Goal: Check status: Check status

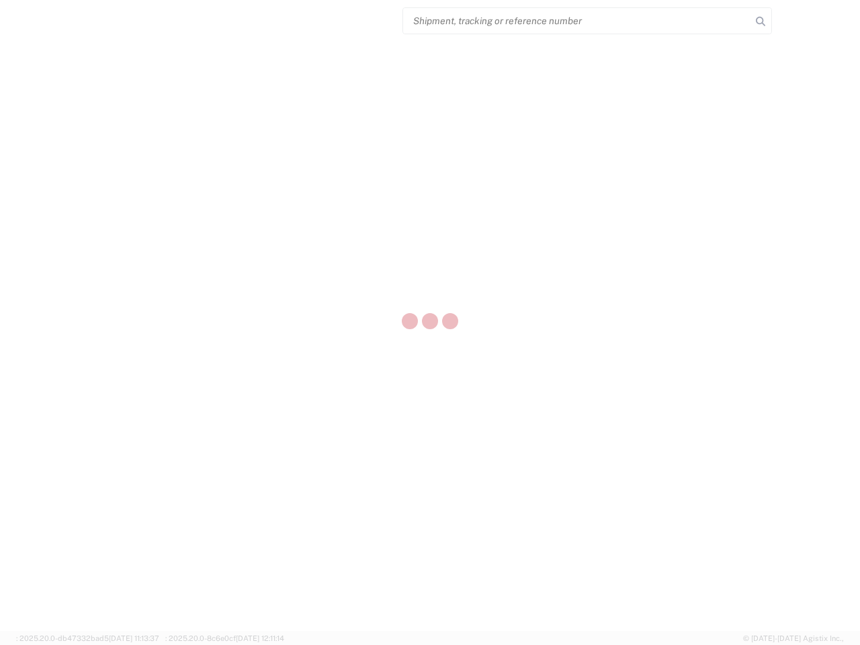
select select "US"
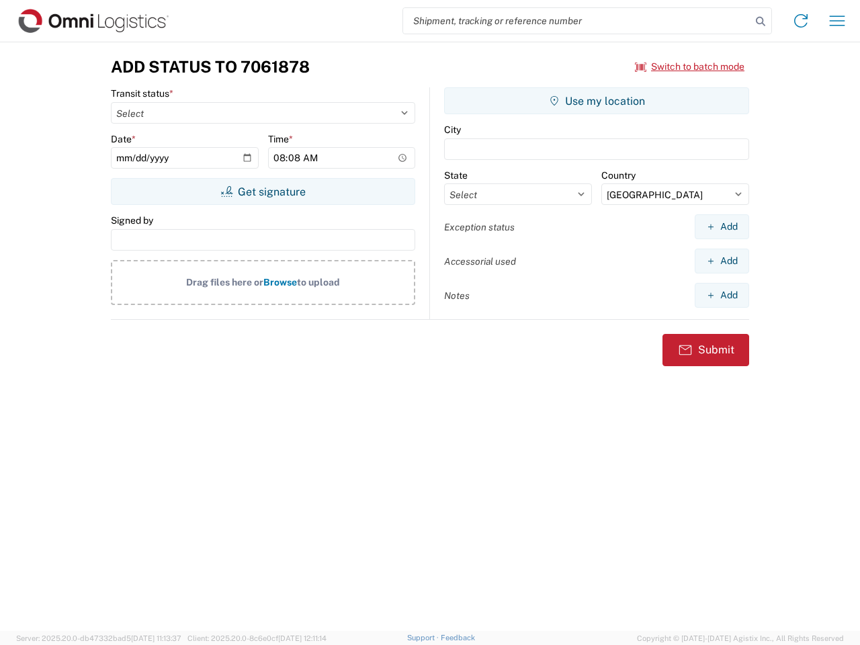
click at [577, 21] on input "search" at bounding box center [577, 21] width 348 height 26
click at [760, 21] on icon at bounding box center [760, 21] width 19 height 19
click at [801, 21] on icon at bounding box center [800, 20] width 21 height 21
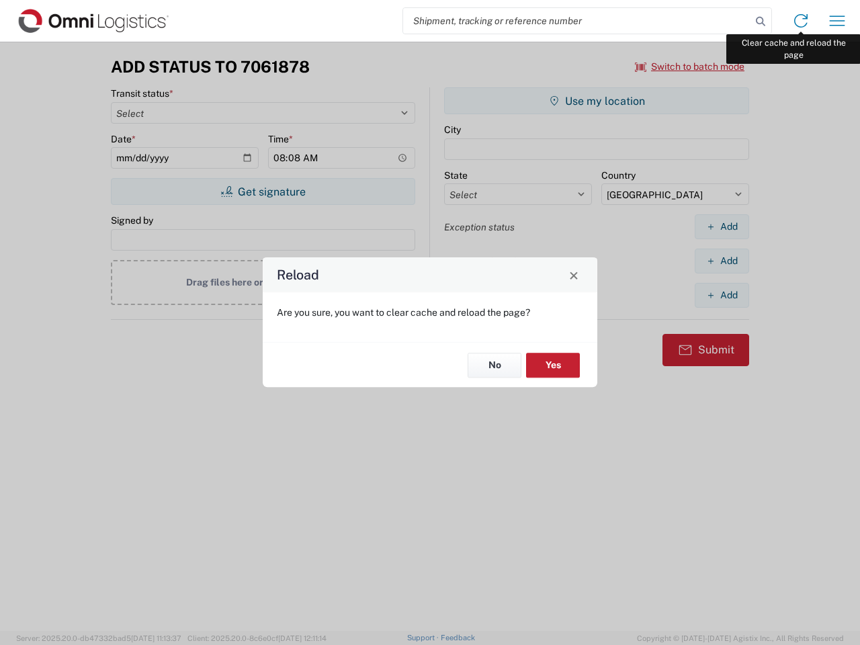
click at [837, 21] on div "Reload Are you sure, you want to clear cache and reload the page? No Yes" at bounding box center [430, 322] width 860 height 645
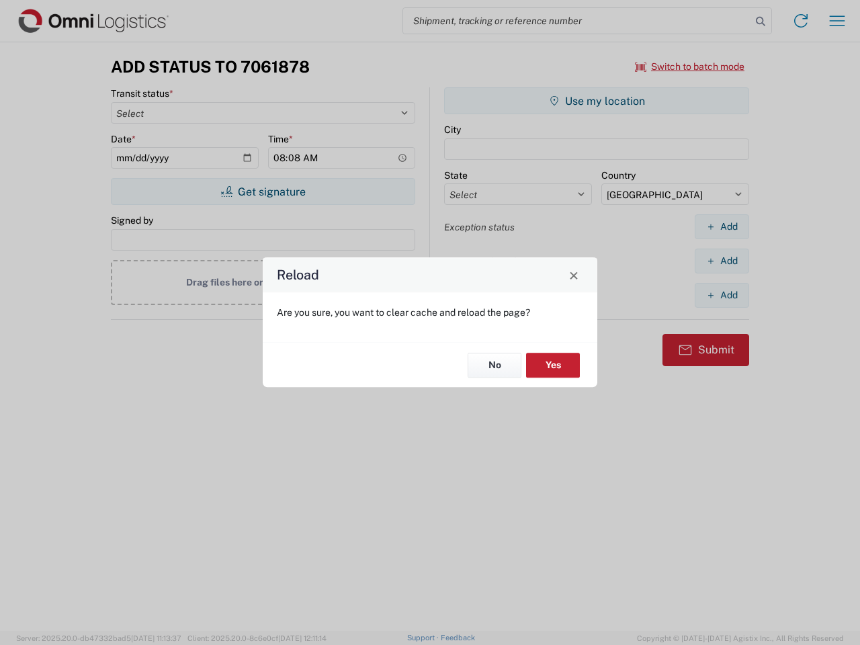
click at [690, 67] on div "Reload Are you sure, you want to clear cache and reload the page? No Yes" at bounding box center [430, 322] width 860 height 645
click at [263, 191] on div "Reload Are you sure, you want to clear cache and reload the page? No Yes" at bounding box center [430, 322] width 860 height 645
click at [597, 101] on div "Reload Are you sure, you want to clear cache and reload the page? No Yes" at bounding box center [430, 322] width 860 height 645
click at [722, 226] on div "Reload Are you sure, you want to clear cache and reload the page? No Yes" at bounding box center [430, 322] width 860 height 645
click at [722, 261] on div "Reload Are you sure, you want to clear cache and reload the page? No Yes" at bounding box center [430, 322] width 860 height 645
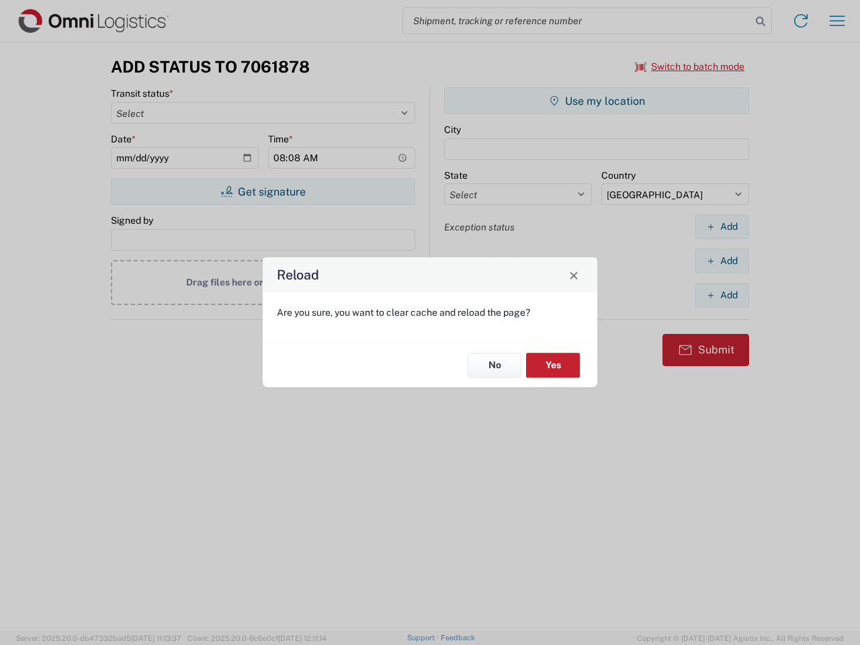
click at [722, 295] on div "Reload Are you sure, you want to clear cache and reload the page? No Yes" at bounding box center [430, 322] width 860 height 645
